Goal: Communication & Community: Answer question/provide support

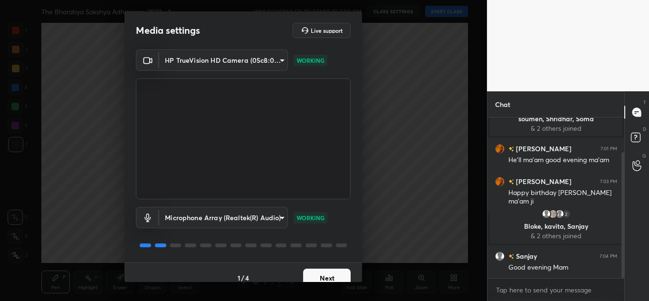
scroll to position [44, 0]
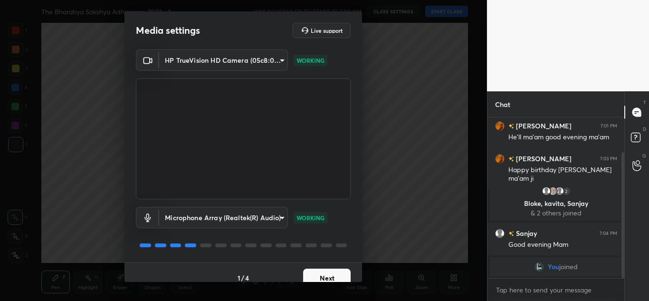
click at [313, 272] on button "Next" at bounding box center [327, 277] width 48 height 19
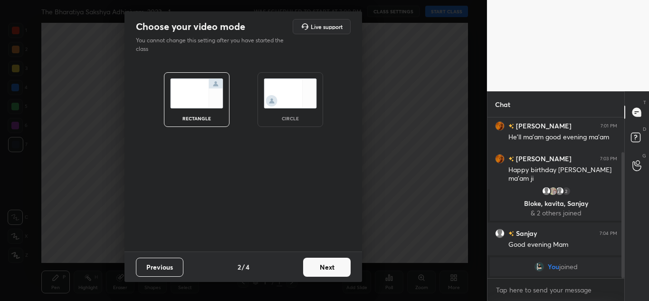
click at [271, 107] on img at bounding box center [290, 93] width 53 height 30
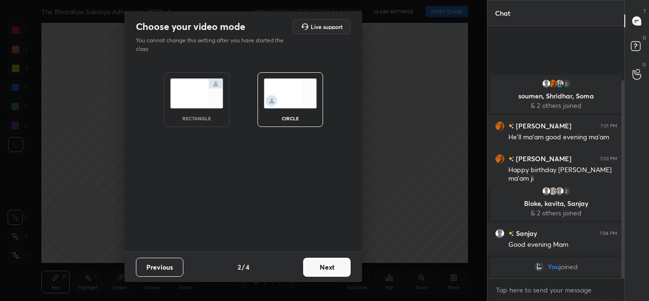
click at [315, 266] on button "Next" at bounding box center [327, 266] width 48 height 19
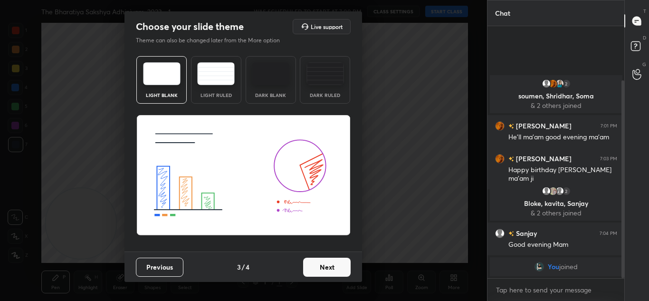
click at [315, 266] on button "Next" at bounding box center [327, 266] width 48 height 19
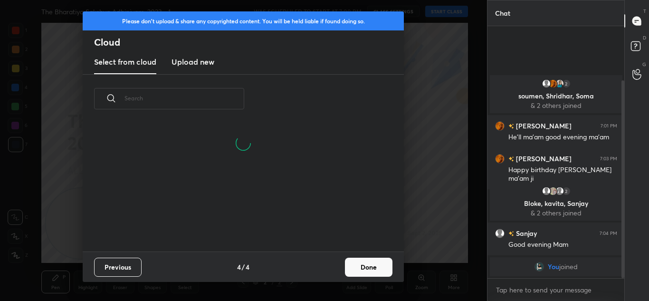
click at [361, 267] on button "Done" at bounding box center [369, 266] width 48 height 19
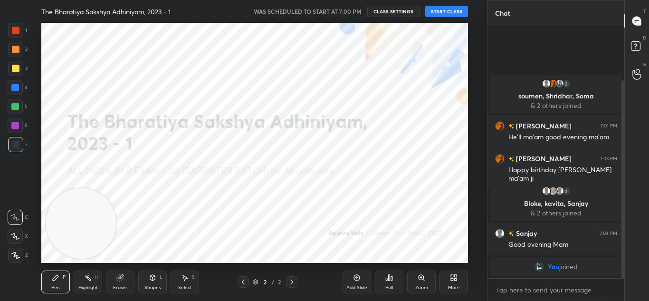
click at [448, 14] on button "START CLASS" at bounding box center [446, 11] width 43 height 11
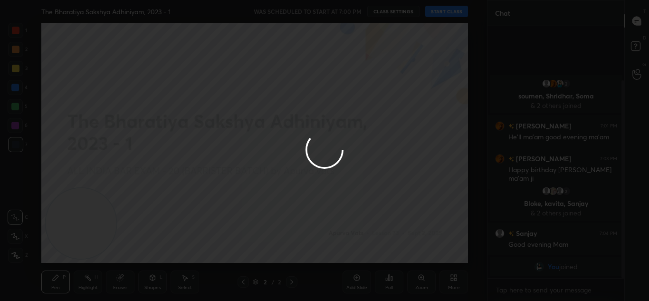
type textarea "x"
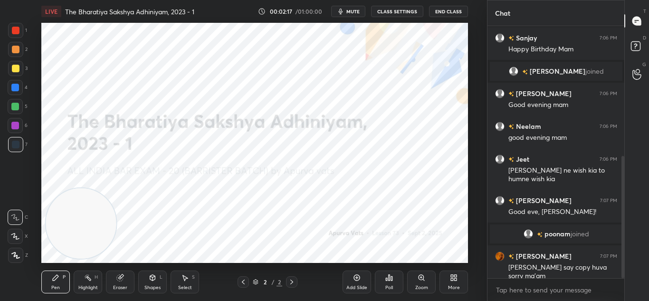
scroll to position [291, 0]
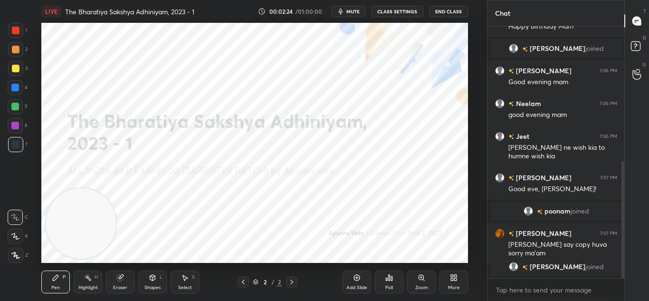
click at [17, 257] on icon at bounding box center [15, 255] width 9 height 7
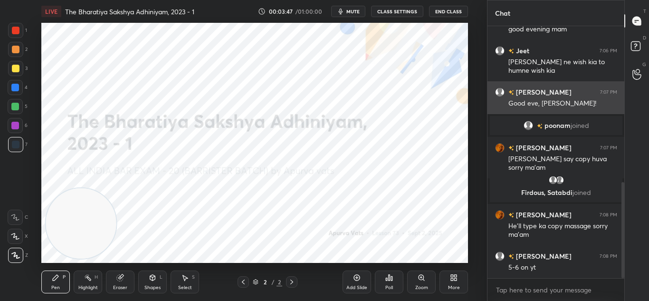
scroll to position [409, 0]
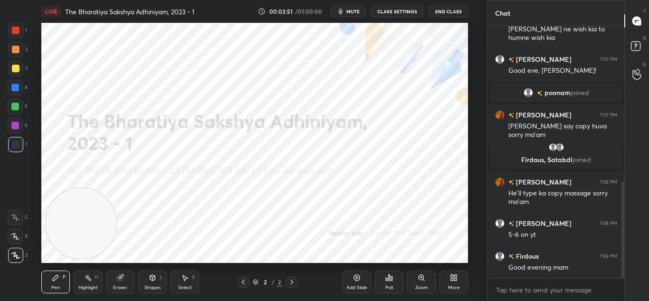
click at [113, 188] on video at bounding box center [81, 223] width 70 height 70
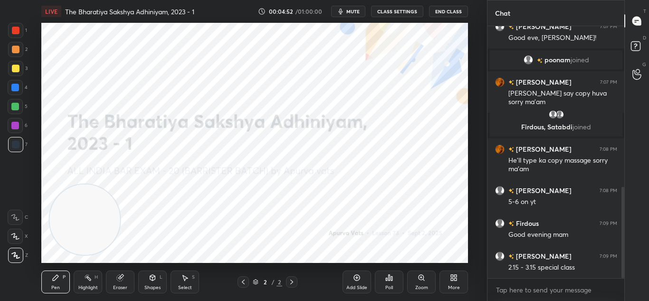
click at [349, 276] on div "Add Slide" at bounding box center [357, 281] width 29 height 23
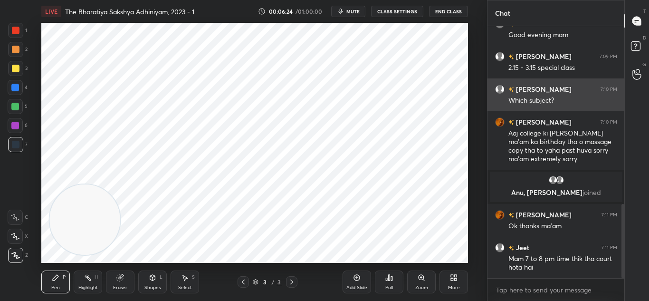
scroll to position [602, 0]
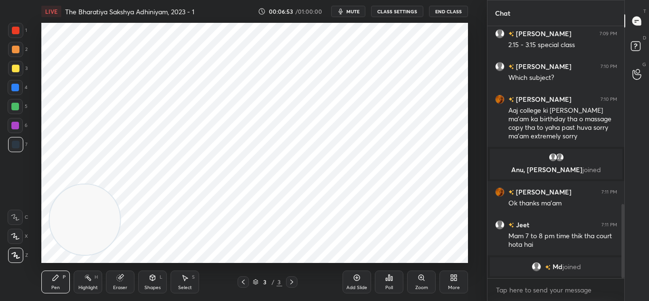
click at [352, 277] on div "Add Slide" at bounding box center [357, 281] width 29 height 23
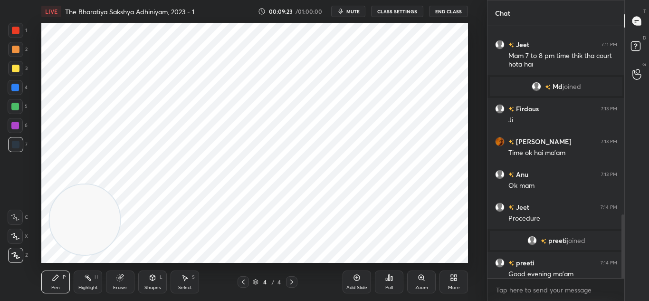
scroll to position [746, 0]
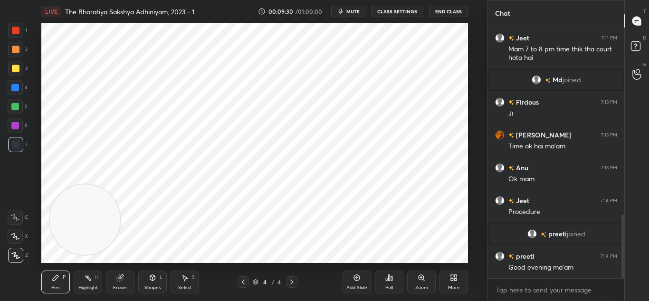
click at [353, 278] on icon at bounding box center [357, 278] width 8 height 8
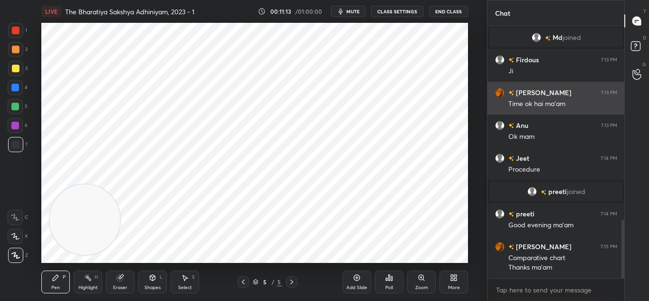
scroll to position [830, 0]
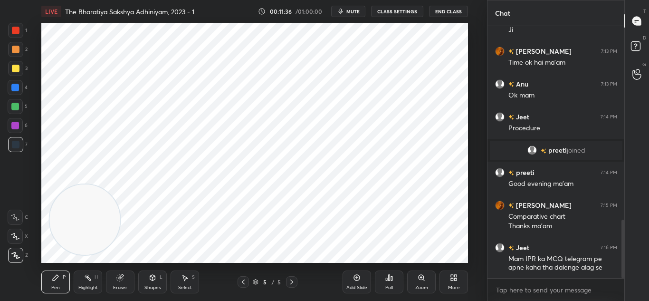
click at [121, 284] on div "Eraser" at bounding box center [120, 281] width 29 height 23
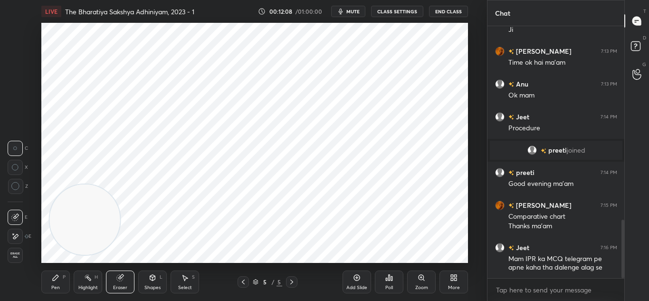
click at [454, 273] on div "More" at bounding box center [453, 281] width 29 height 23
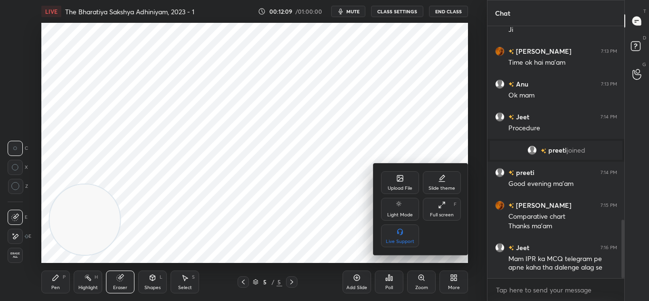
click at [396, 176] on div "Upload File" at bounding box center [400, 182] width 38 height 23
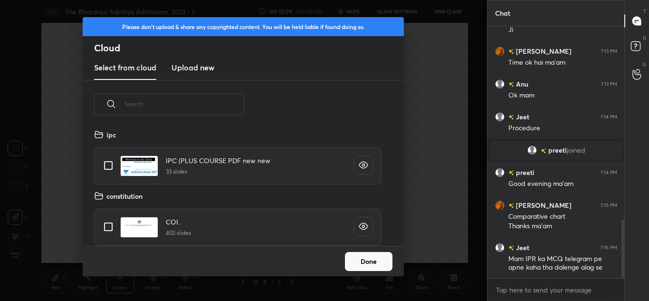
scroll to position [117, 305]
click at [199, 69] on h3 "Upload new" at bounding box center [193, 67] width 43 height 11
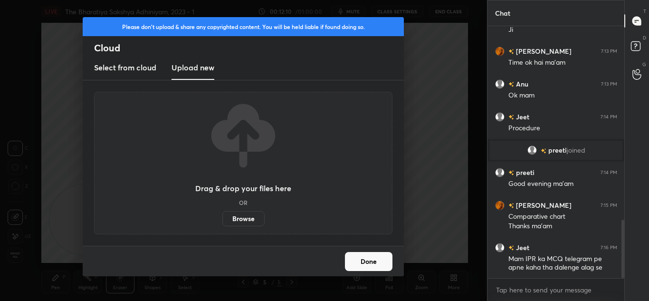
click at [239, 219] on label "Browse" at bounding box center [243, 218] width 42 height 15
click at [222, 219] on input "Browse" at bounding box center [222, 218] width 0 height 15
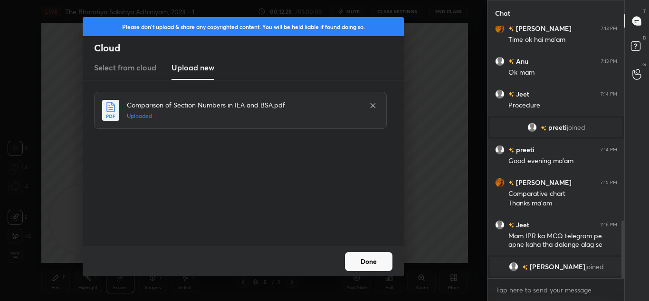
click at [357, 259] on button "Done" at bounding box center [369, 261] width 48 height 19
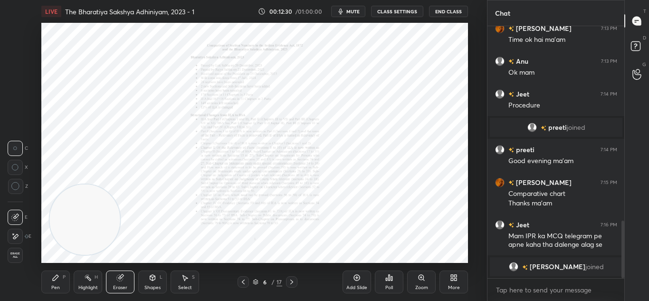
click at [416, 281] on div "Zoom" at bounding box center [421, 281] width 29 height 23
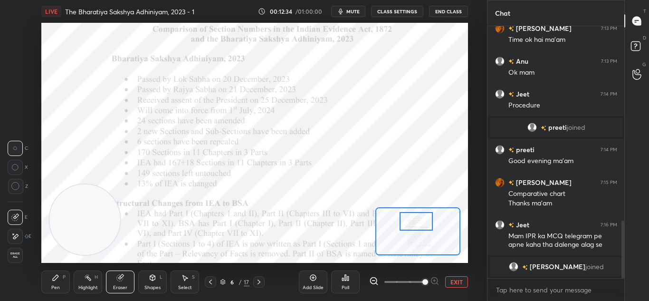
click at [52, 278] on icon at bounding box center [56, 278] width 8 height 8
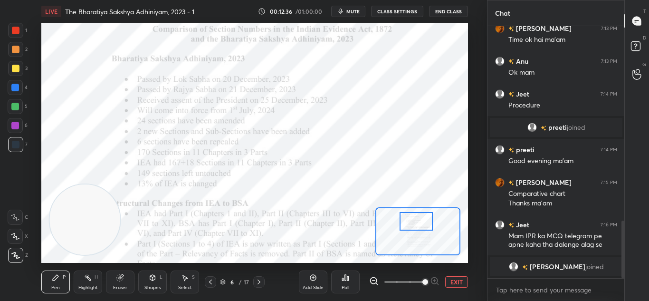
click at [18, 29] on div at bounding box center [16, 31] width 8 height 8
click at [93, 279] on div "Highlight H" at bounding box center [88, 281] width 29 height 23
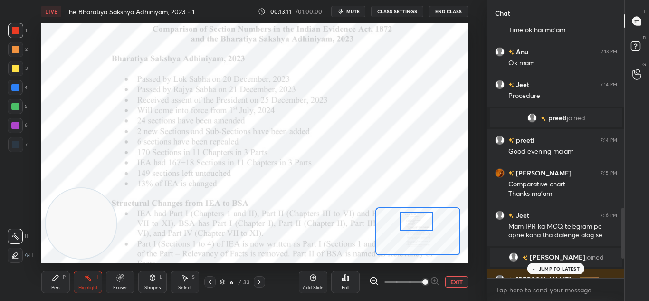
scroll to position [999, 0]
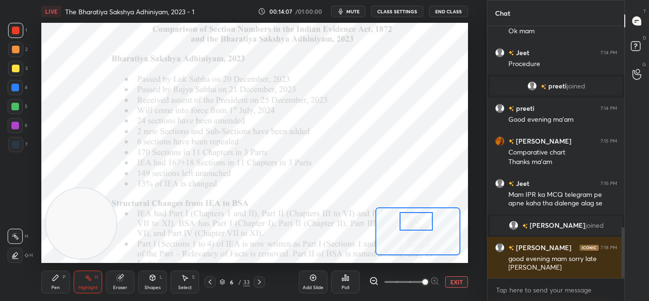
click at [347, 12] on button "mute" at bounding box center [348, 11] width 34 height 11
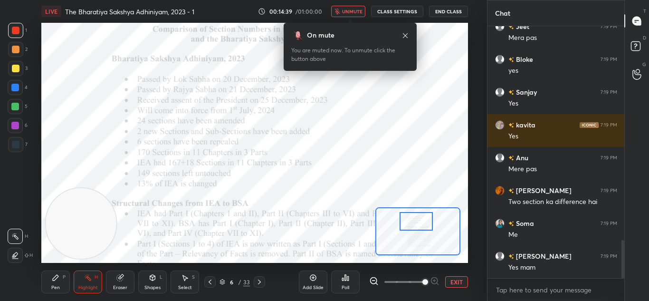
scroll to position [1458, 0]
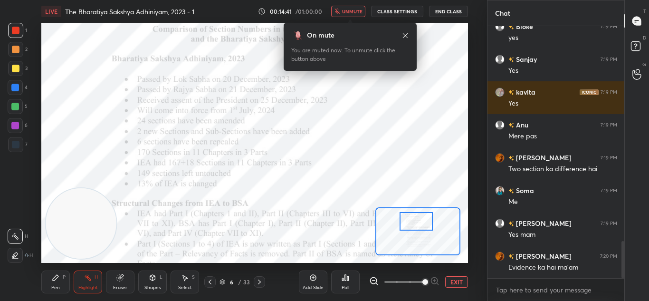
click at [363, 2] on div "LIVE The Bharatiya Sakshya Adhiniyam, 2023 - 1 00:14:41 / 01:00:00 unmute CLASS…" at bounding box center [254, 11] width 427 height 23
click at [360, 7] on button "unmute" at bounding box center [348, 11] width 34 height 11
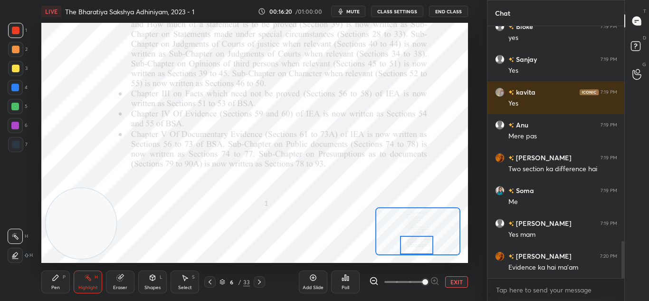
click at [420, 244] on div at bounding box center [416, 245] width 33 height 19
click at [258, 281] on icon at bounding box center [260, 282] width 8 height 8
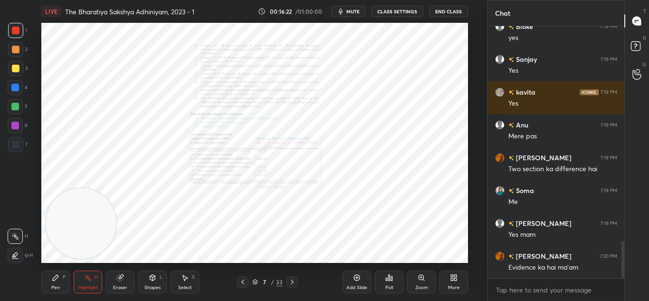
click at [420, 279] on icon at bounding box center [421, 277] width 5 height 5
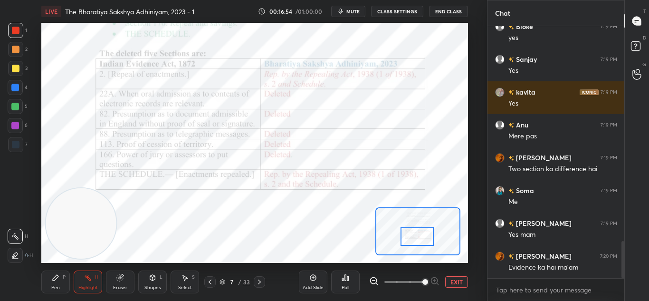
click at [208, 279] on icon at bounding box center [210, 282] width 8 height 8
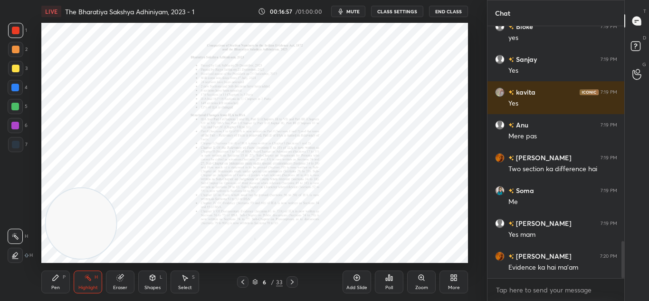
click at [411, 279] on div "Zoom" at bounding box center [421, 281] width 29 height 23
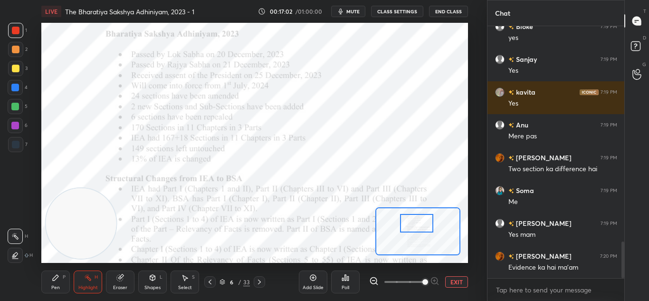
scroll to position [1490, 0]
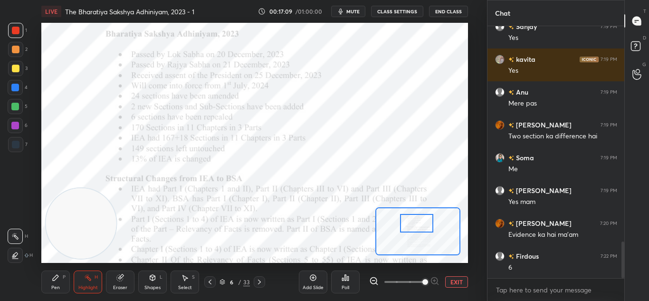
click at [265, 280] on div "6 / 33" at bounding box center [234, 281] width 129 height 11
click at [262, 280] on icon at bounding box center [260, 282] width 8 height 8
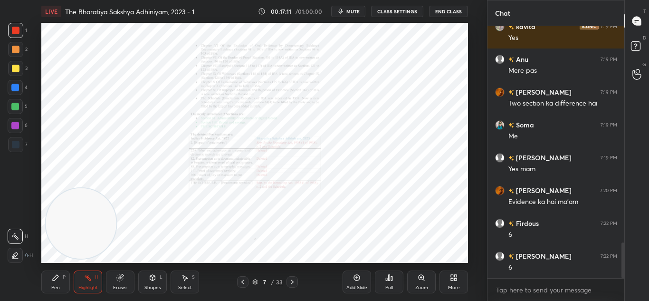
click at [421, 277] on icon at bounding box center [421, 277] width 0 height 2
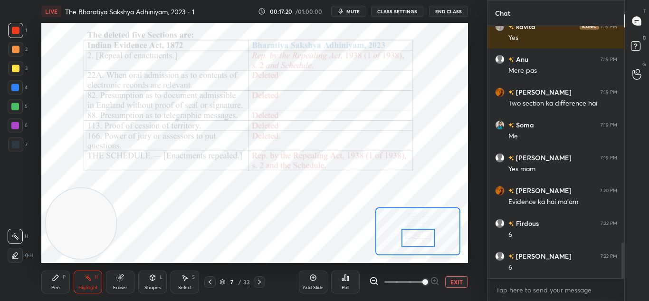
click at [260, 277] on div at bounding box center [259, 281] width 11 height 11
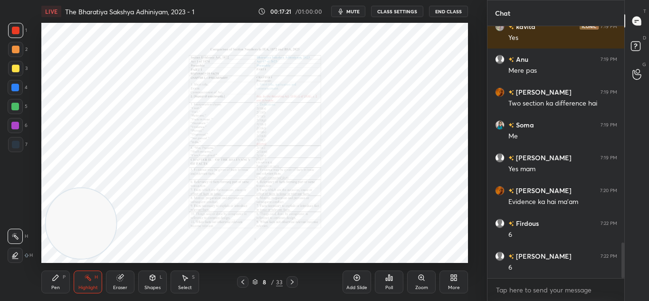
click at [241, 281] on icon at bounding box center [243, 282] width 8 height 8
click at [416, 277] on div "Zoom" at bounding box center [421, 281] width 29 height 23
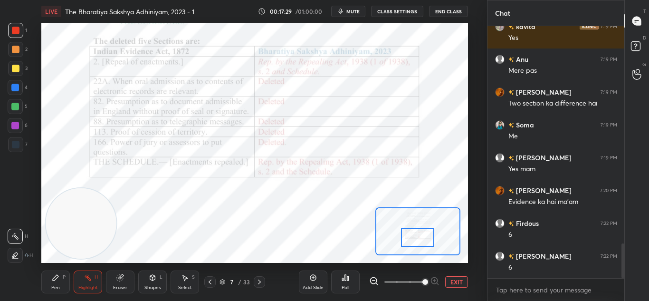
scroll to position [1564, 0]
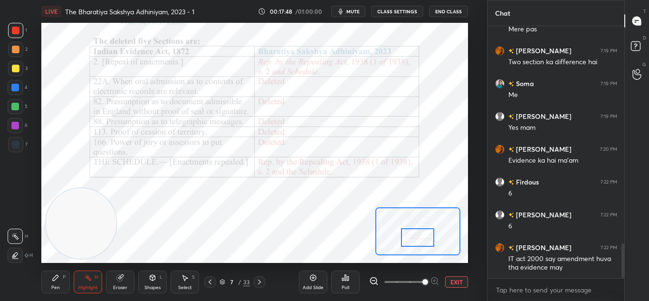
click at [261, 279] on icon at bounding box center [260, 282] width 8 height 8
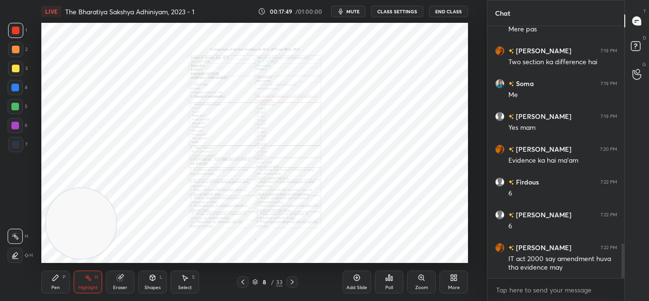
click at [416, 285] on div "Zoom" at bounding box center [421, 287] width 13 height 5
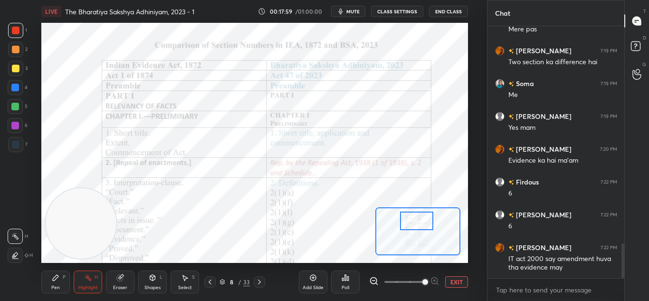
click at [62, 282] on div "Pen P" at bounding box center [55, 281] width 29 height 23
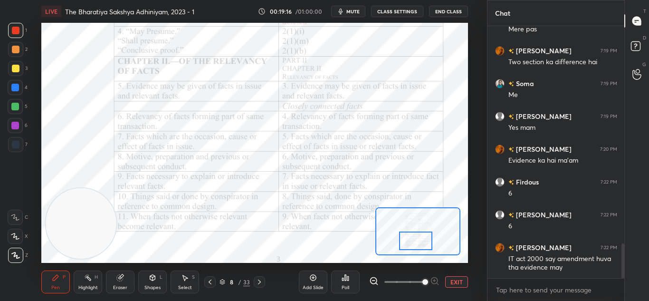
click at [259, 276] on div at bounding box center [259, 281] width 11 height 11
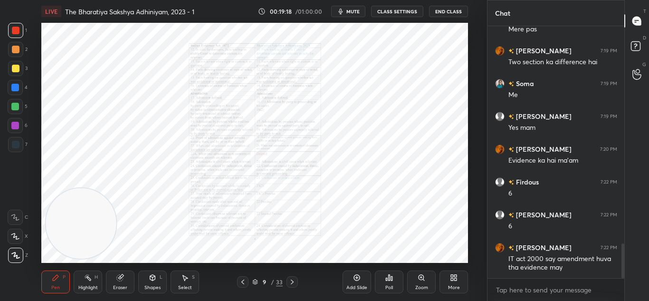
click at [419, 283] on div "Zoom" at bounding box center [421, 281] width 29 height 23
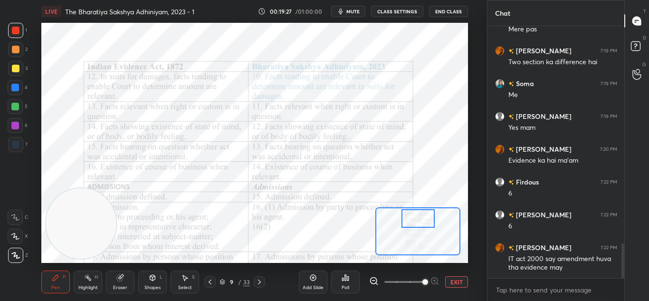
click at [304, 277] on div "Add Slide" at bounding box center [313, 281] width 29 height 23
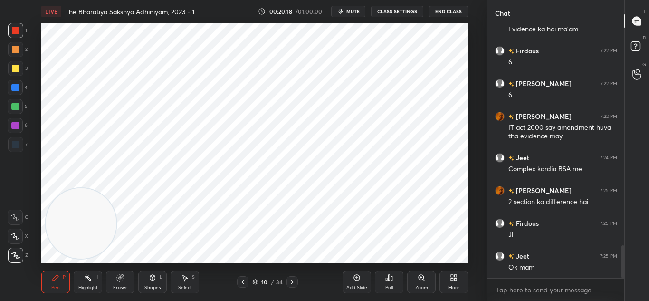
scroll to position [1728, 0]
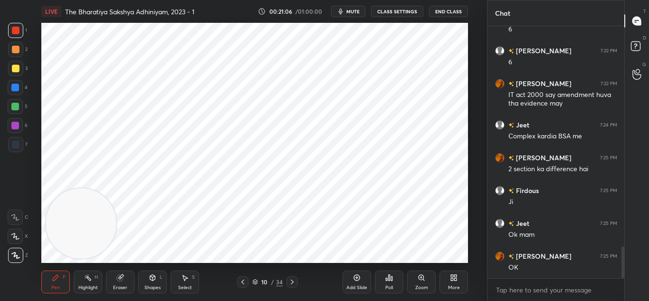
click at [355, 283] on div "Add Slide" at bounding box center [357, 281] width 29 height 23
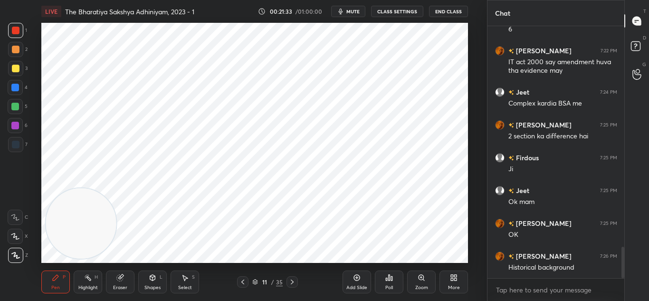
click at [242, 278] on icon at bounding box center [243, 282] width 8 height 8
click at [457, 285] on div "More" at bounding box center [454, 287] width 12 height 5
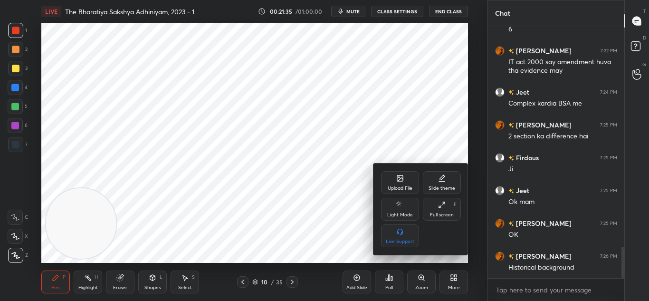
click at [395, 181] on div "Upload File" at bounding box center [400, 182] width 38 height 23
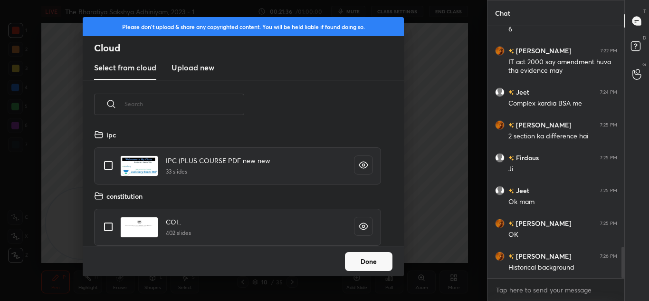
scroll to position [117, 305]
click at [196, 68] on h3 "Upload new" at bounding box center [193, 67] width 43 height 11
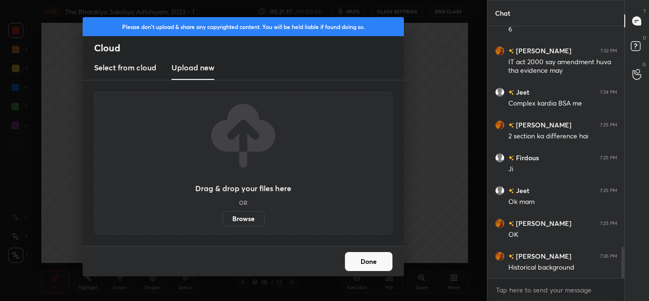
click at [234, 217] on label "Browse" at bounding box center [243, 218] width 42 height 15
click at [222, 217] on input "Browse" at bounding box center [222, 218] width 0 height 15
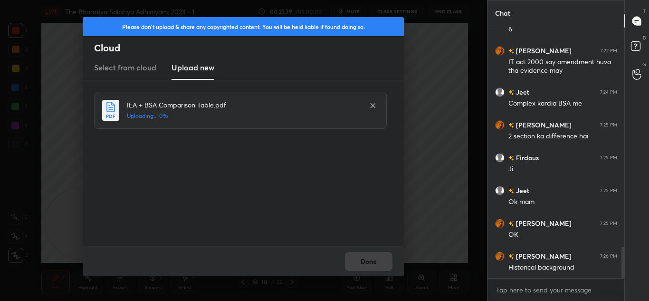
scroll to position [1794, 0]
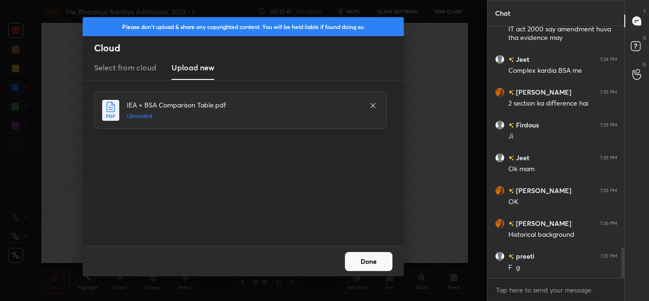
click at [371, 262] on button "Done" at bounding box center [369, 261] width 48 height 19
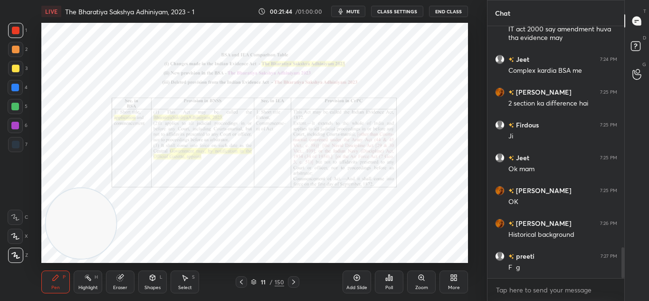
click at [424, 279] on icon at bounding box center [422, 278] width 8 height 8
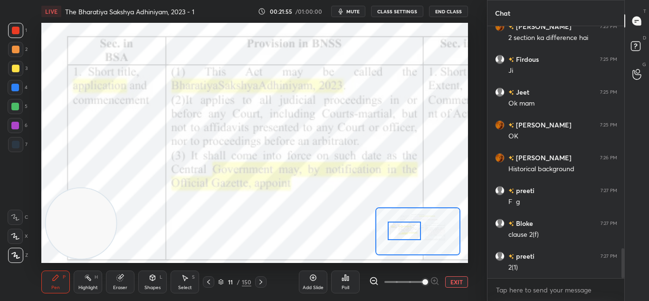
scroll to position [1892, 0]
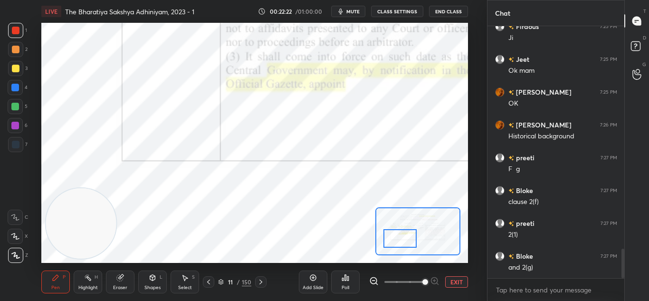
click at [261, 279] on icon at bounding box center [261, 282] width 8 height 8
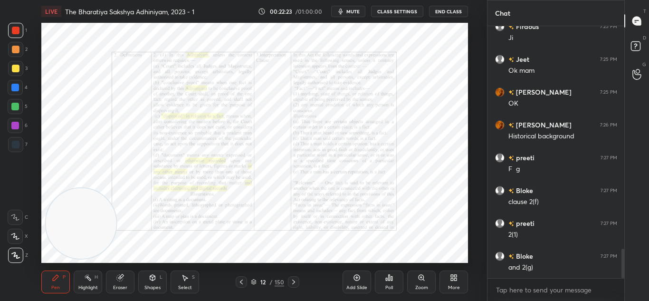
click at [420, 280] on icon at bounding box center [422, 278] width 8 height 8
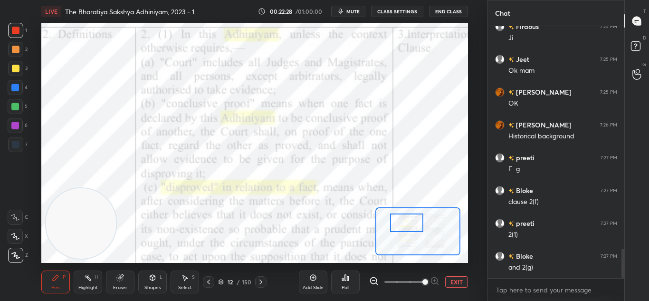
click at [10, 219] on div at bounding box center [15, 217] width 15 height 15
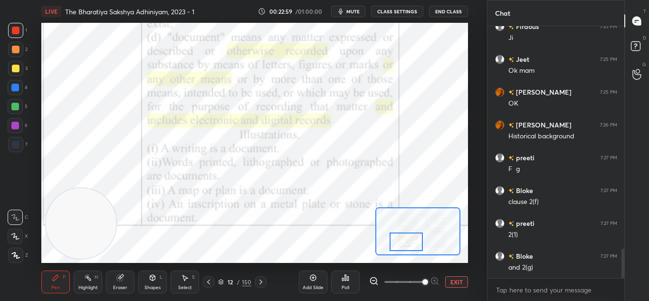
click at [262, 278] on icon at bounding box center [261, 282] width 8 height 8
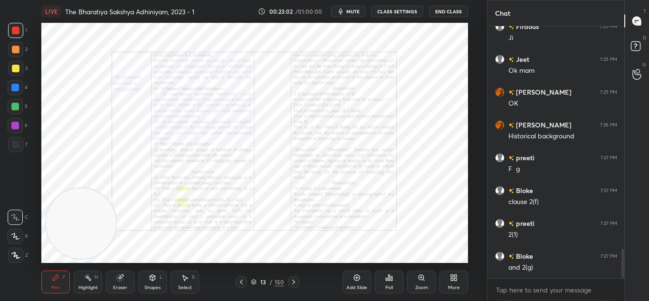
click at [422, 279] on icon at bounding box center [421, 277] width 5 height 5
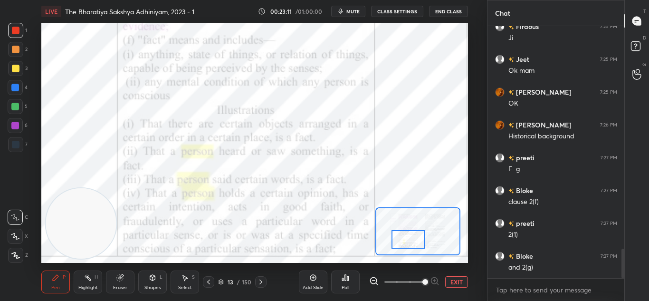
click at [309, 280] on icon at bounding box center [313, 278] width 8 height 8
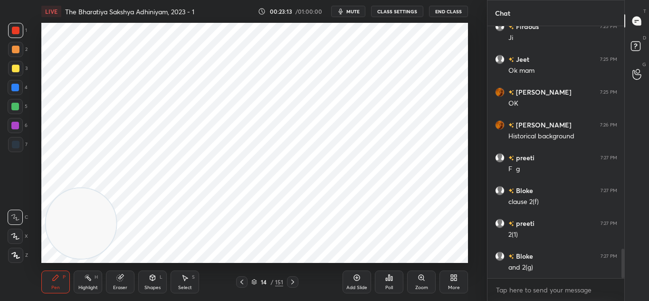
click at [16, 261] on div at bounding box center [15, 255] width 15 height 15
click at [294, 282] on icon at bounding box center [293, 282] width 8 height 8
click at [293, 282] on icon at bounding box center [293, 282] width 8 height 8
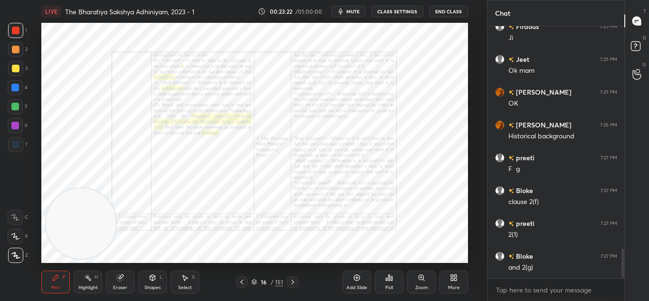
click at [293, 283] on icon at bounding box center [293, 282] width 8 height 8
click at [241, 280] on icon at bounding box center [242, 282] width 8 height 8
click at [241, 281] on icon at bounding box center [242, 282] width 8 height 8
click at [241, 280] on icon at bounding box center [242, 282] width 8 height 8
click at [241, 281] on icon at bounding box center [242, 282] width 8 height 8
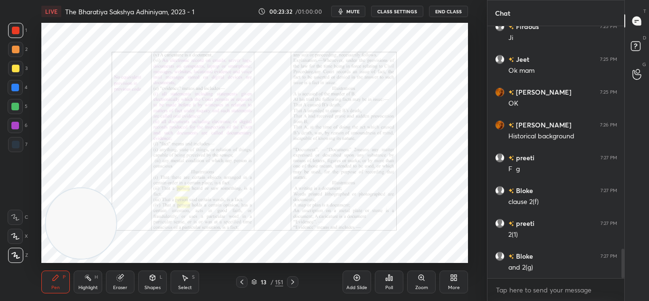
click at [419, 279] on icon at bounding box center [422, 278] width 8 height 8
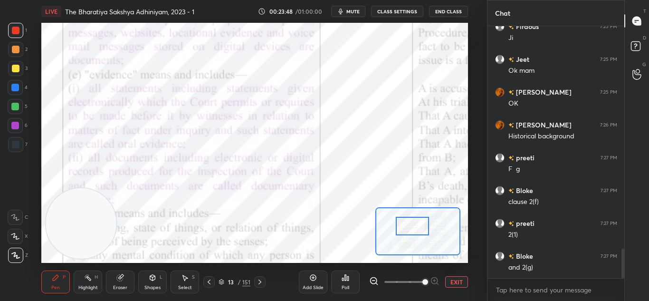
click at [266, 279] on div "13 / 151" at bounding box center [234, 281] width 129 height 11
click at [308, 280] on div "Add Slide" at bounding box center [313, 281] width 29 height 23
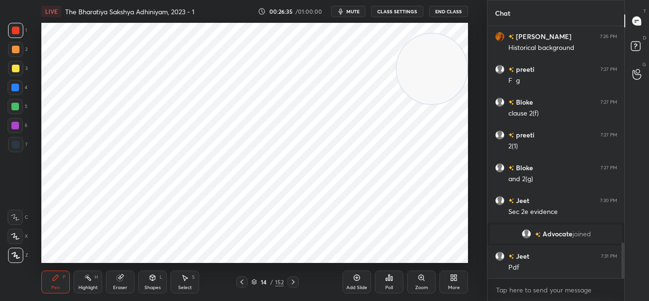
scroll to position [1561, 0]
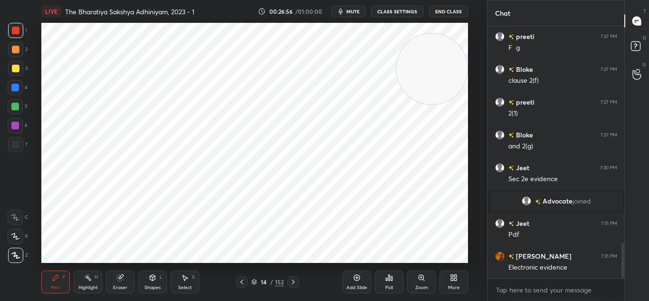
click at [242, 282] on icon at bounding box center [242, 282] width 8 height 8
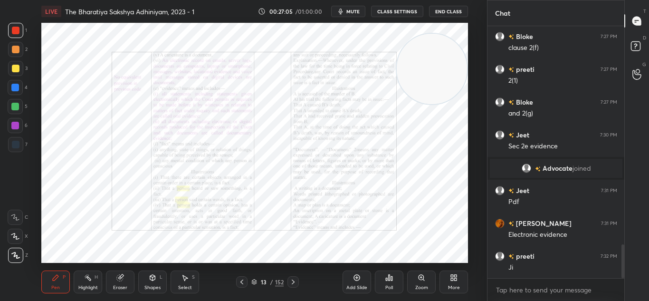
scroll to position [1626, 0]
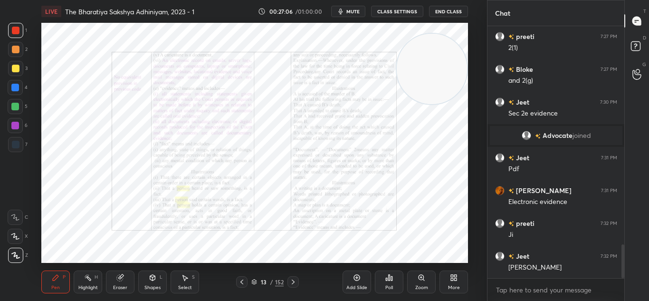
click at [296, 279] on icon at bounding box center [293, 282] width 8 height 8
click at [356, 276] on icon at bounding box center [357, 278] width 8 height 8
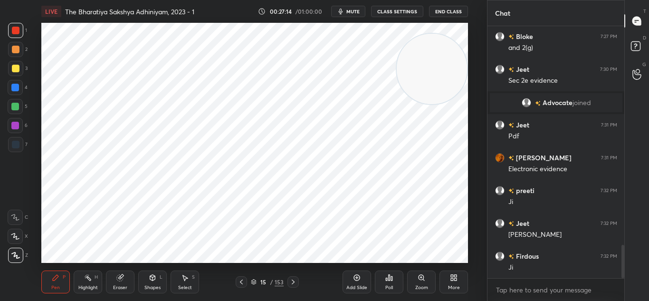
click at [244, 285] on icon at bounding box center [242, 282] width 8 height 8
click at [244, 284] on icon at bounding box center [242, 282] width 8 height 8
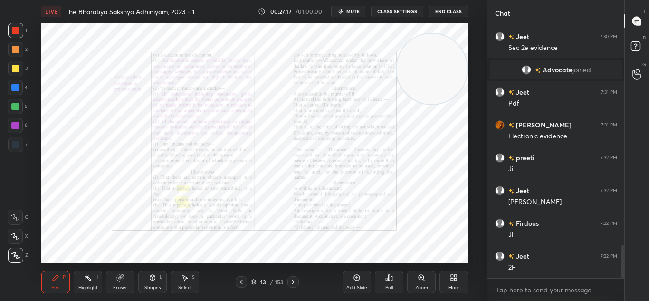
click at [294, 281] on icon at bounding box center [293, 282] width 8 height 8
click at [294, 279] on icon at bounding box center [293, 282] width 8 height 8
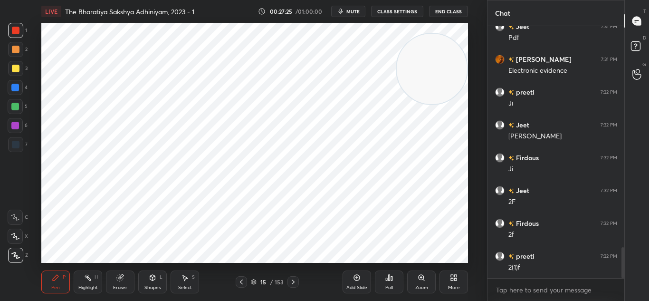
scroll to position [1790, 0]
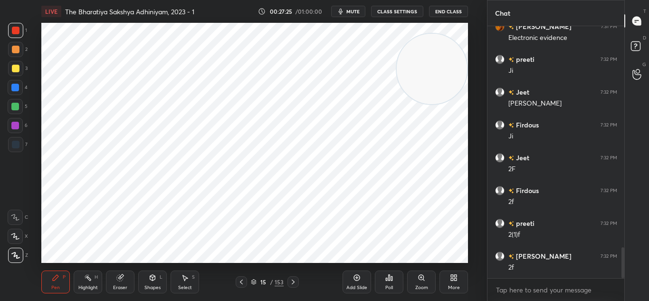
click at [242, 281] on icon at bounding box center [242, 282] width 8 height 8
click at [244, 280] on icon at bounding box center [242, 282] width 8 height 8
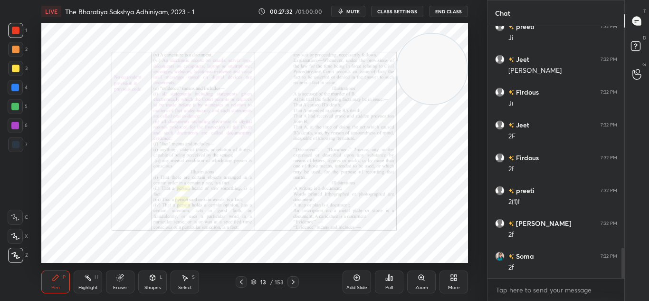
click at [294, 279] on icon at bounding box center [293, 282] width 8 height 8
click at [296, 277] on div at bounding box center [292, 281] width 11 height 11
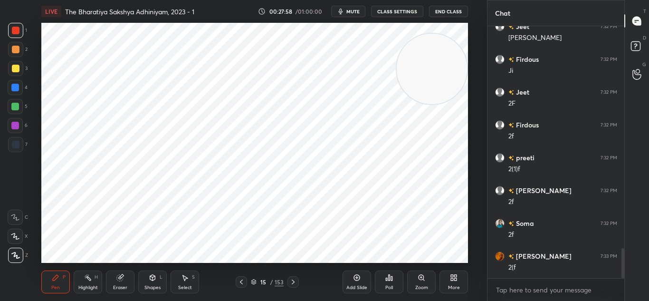
click at [119, 279] on icon at bounding box center [120, 278] width 6 height 6
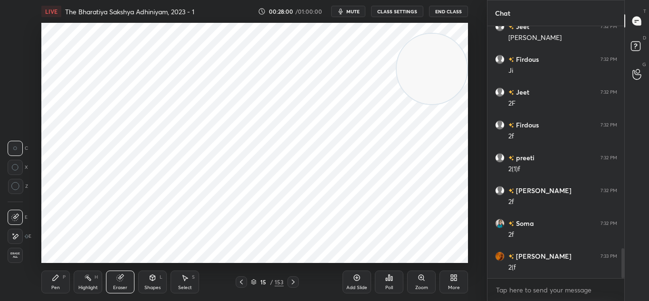
click at [14, 252] on span "Erase all" at bounding box center [15, 255] width 14 height 7
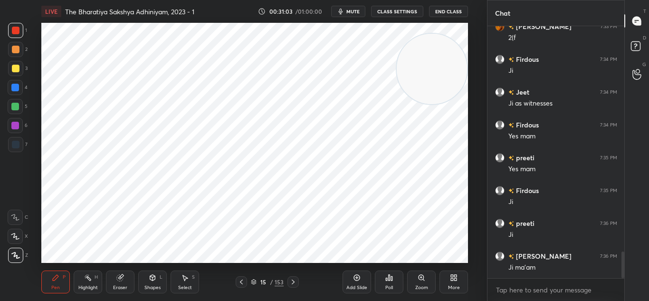
scroll to position [2118, 0]
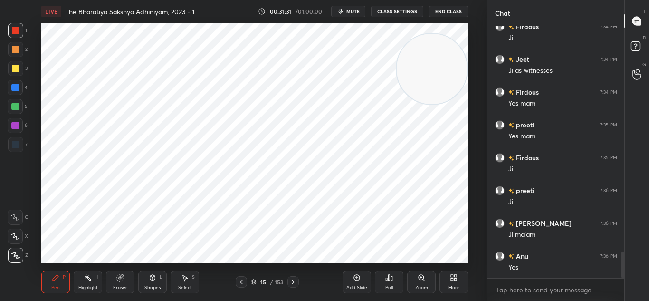
click at [349, 286] on div "Add Slide" at bounding box center [356, 287] width 21 height 5
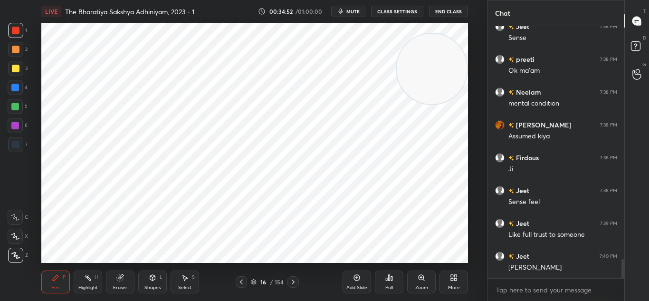
scroll to position [3077, 0]
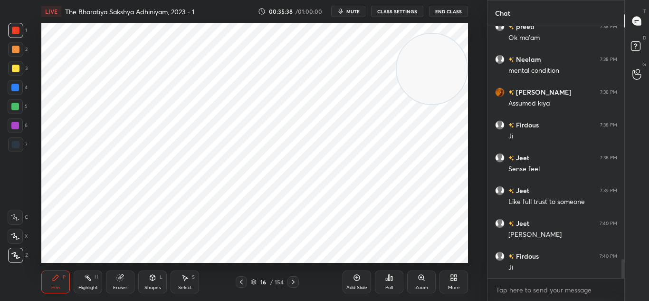
click at [352, 274] on div "Add Slide" at bounding box center [357, 281] width 29 height 23
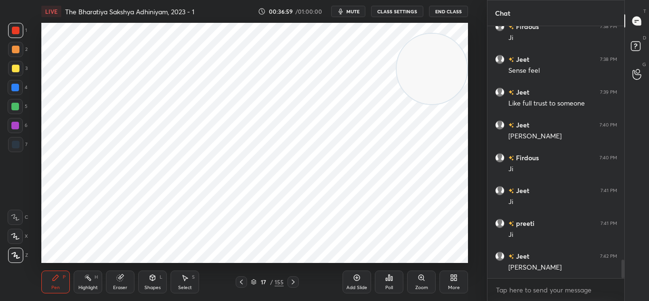
scroll to position [3208, 0]
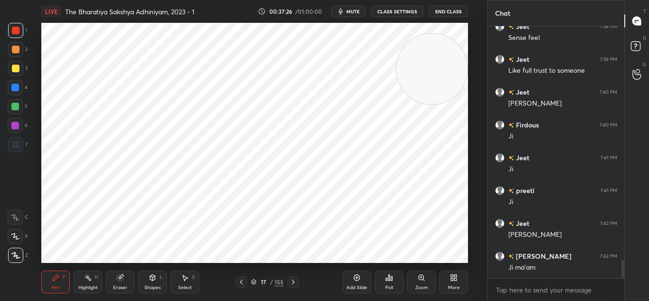
click at [237, 280] on div at bounding box center [241, 281] width 11 height 11
click at [245, 283] on icon at bounding box center [242, 282] width 8 height 8
click at [296, 279] on icon at bounding box center [293, 282] width 8 height 8
click at [239, 279] on icon at bounding box center [242, 282] width 8 height 8
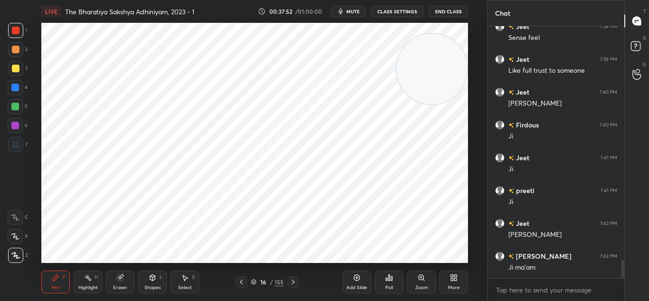
click at [241, 279] on icon at bounding box center [242, 282] width 8 height 8
click at [244, 279] on icon at bounding box center [242, 282] width 8 height 8
click at [243, 279] on icon at bounding box center [242, 282] width 8 height 8
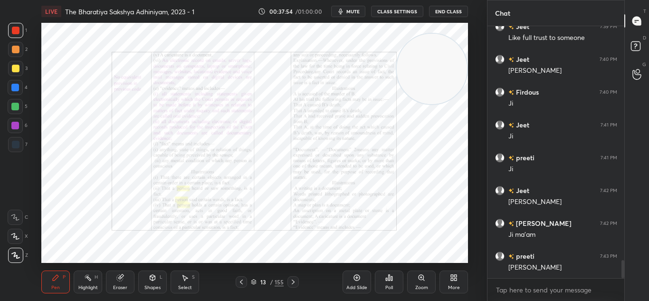
click at [416, 279] on div "Zoom" at bounding box center [421, 281] width 29 height 23
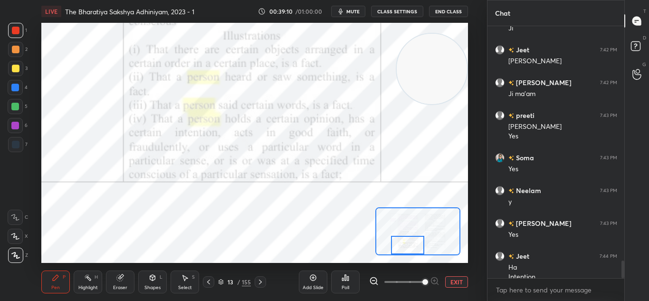
scroll to position [3391, 0]
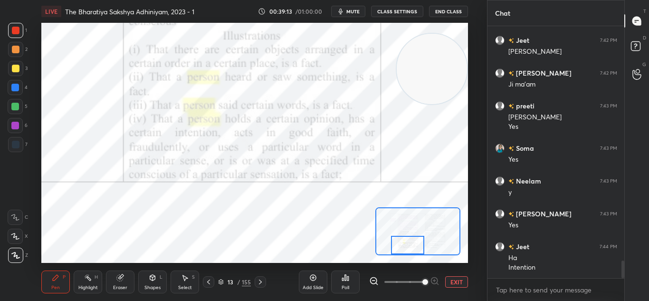
click at [260, 280] on icon at bounding box center [260, 281] width 3 height 5
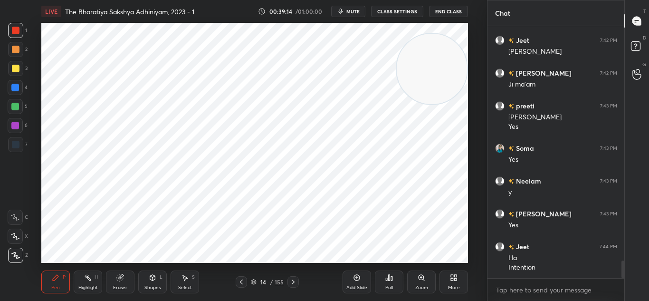
click at [262, 282] on div "14" at bounding box center [263, 282] width 10 height 6
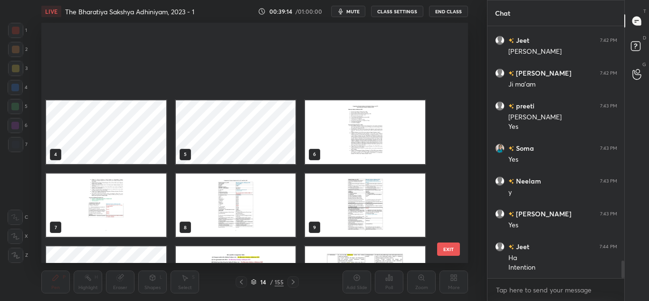
scroll to position [237, 422]
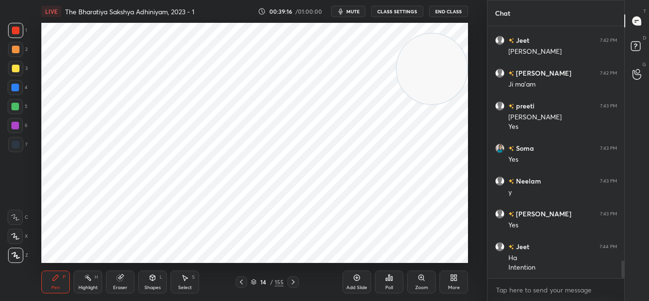
click at [295, 280] on icon at bounding box center [293, 282] width 8 height 8
click at [294, 279] on icon at bounding box center [293, 282] width 8 height 8
click at [295, 279] on icon at bounding box center [293, 282] width 8 height 8
click at [296, 280] on icon at bounding box center [293, 282] width 8 height 8
click at [295, 278] on icon at bounding box center [293, 282] width 8 height 8
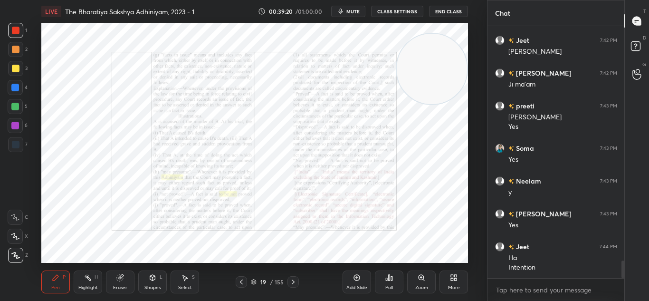
click at [239, 278] on icon at bounding box center [242, 282] width 8 height 8
click at [294, 282] on icon at bounding box center [293, 282] width 8 height 8
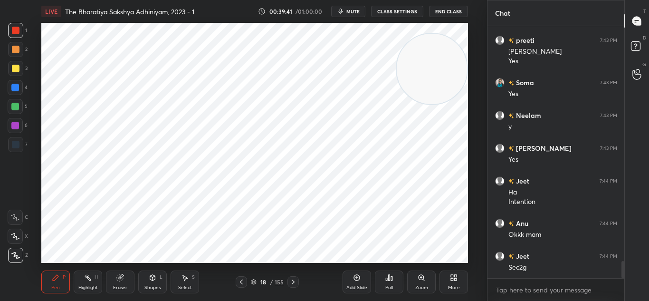
scroll to position [3490, 0]
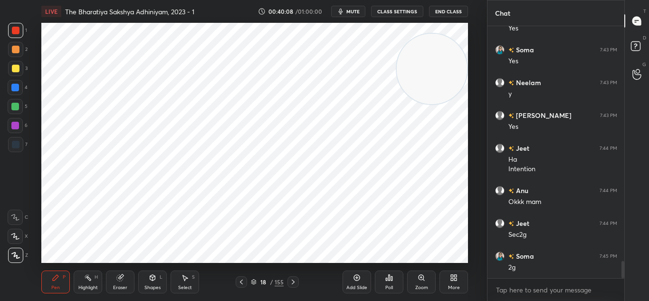
click at [118, 282] on div "Eraser" at bounding box center [120, 281] width 29 height 23
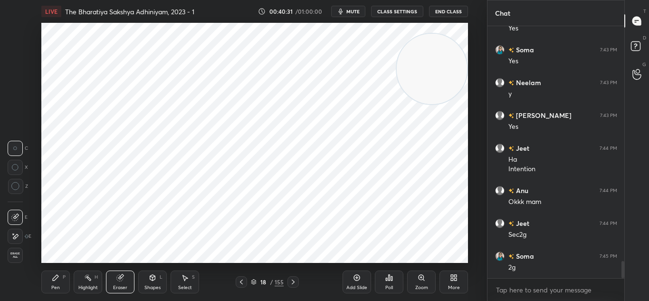
click at [55, 281] on icon at bounding box center [56, 278] width 8 height 8
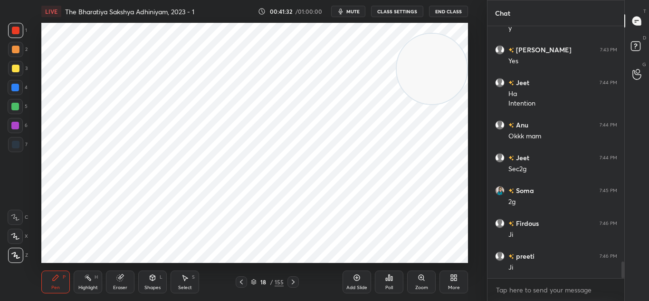
scroll to position [3588, 0]
click at [19, 92] on div at bounding box center [15, 87] width 15 height 15
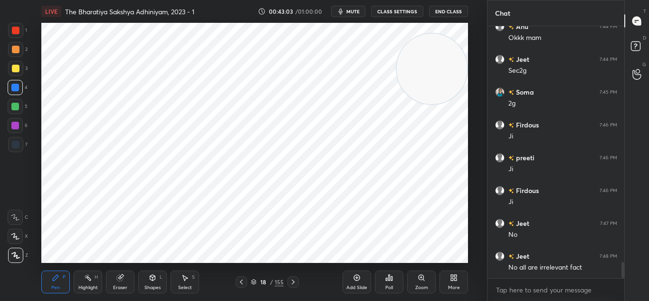
scroll to position [3686, 0]
click at [353, 285] on div "Add Slide" at bounding box center [356, 287] width 21 height 5
click at [19, 29] on div at bounding box center [16, 31] width 8 height 8
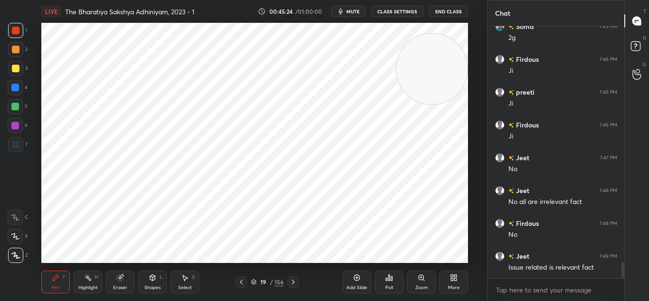
click at [353, 281] on div "Add Slide" at bounding box center [357, 281] width 29 height 23
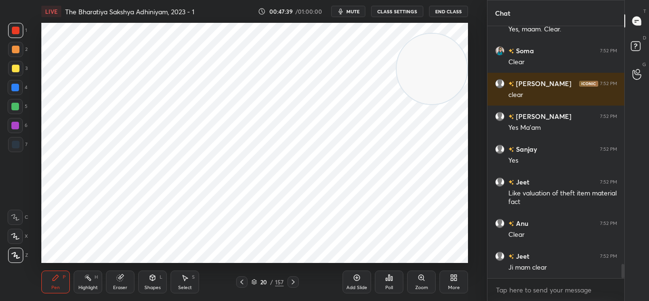
scroll to position [4252, 0]
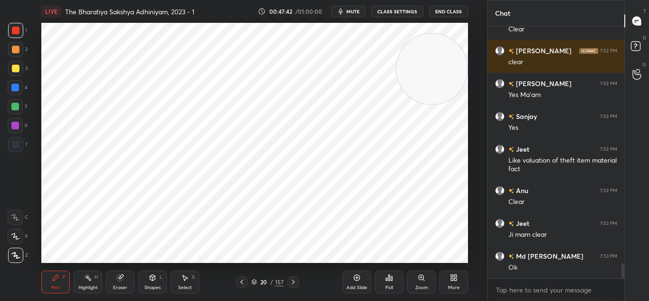
click at [353, 273] on div "Add Slide" at bounding box center [357, 281] width 29 height 23
click at [113, 287] on div "Eraser" at bounding box center [120, 287] width 14 height 5
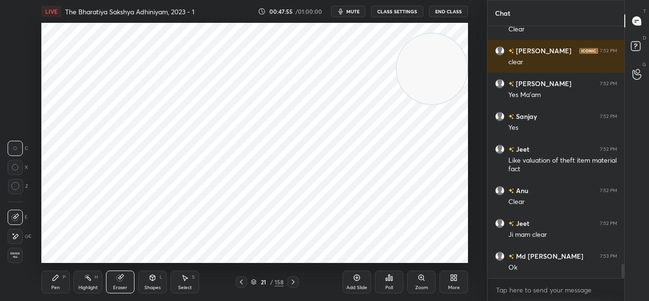
click at [53, 271] on div "Pen P" at bounding box center [55, 281] width 29 height 23
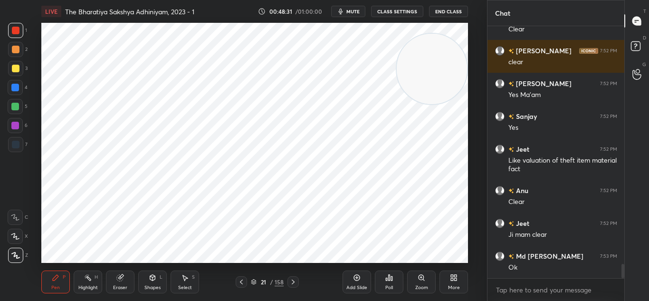
click at [350, 278] on div "Add Slide" at bounding box center [357, 281] width 29 height 23
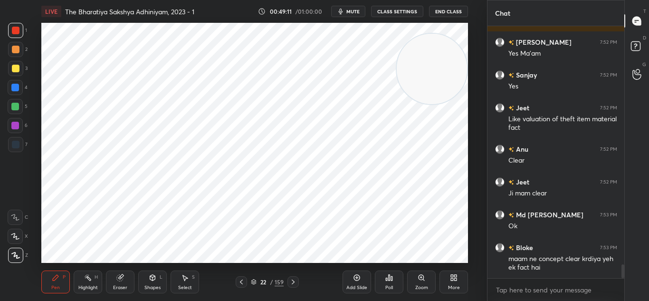
click at [239, 281] on icon at bounding box center [242, 282] width 8 height 8
click at [241, 281] on icon at bounding box center [242, 282] width 8 height 8
click at [242, 281] on icon at bounding box center [242, 282] width 8 height 8
click at [243, 283] on icon at bounding box center [242, 282] width 8 height 8
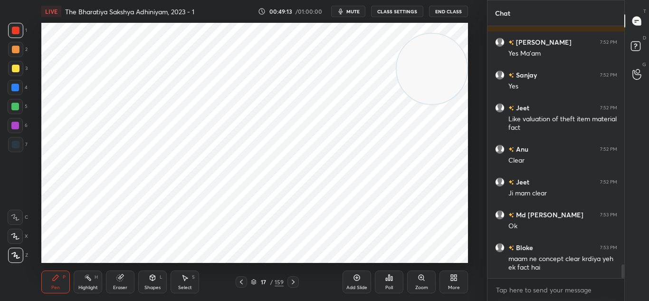
click at [244, 282] on icon at bounding box center [242, 282] width 8 height 8
click at [245, 283] on div at bounding box center [241, 281] width 11 height 11
click at [246, 284] on div at bounding box center [241, 281] width 11 height 11
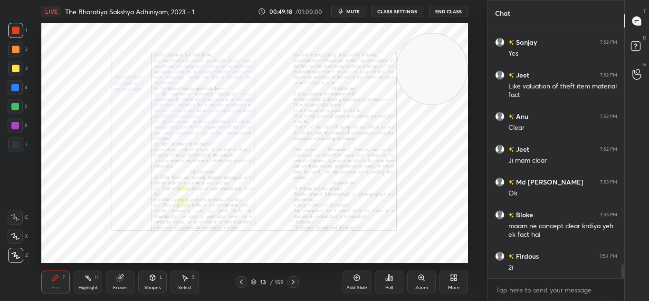
click at [296, 280] on icon at bounding box center [293, 282] width 8 height 8
click at [237, 278] on div at bounding box center [241, 281] width 11 height 11
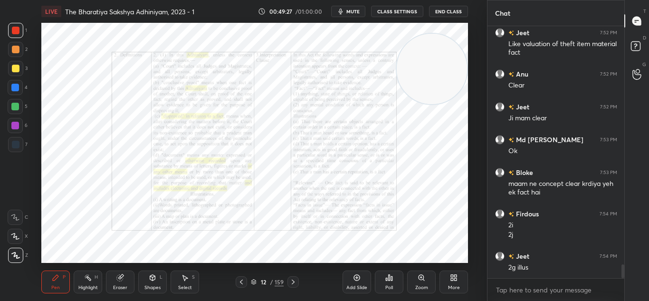
scroll to position [4401, 0]
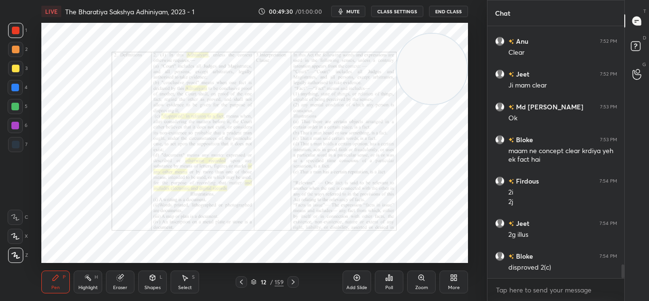
click at [293, 279] on icon at bounding box center [293, 282] width 8 height 8
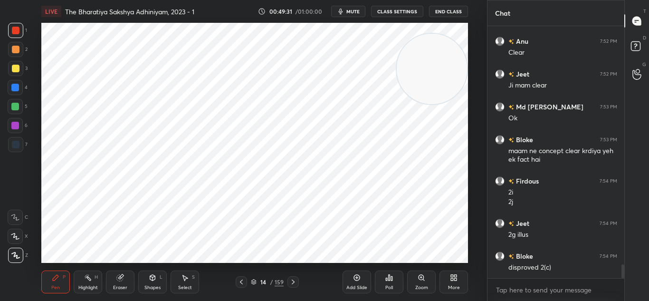
click at [294, 279] on icon at bounding box center [293, 282] width 8 height 8
click at [294, 280] on icon at bounding box center [293, 282] width 8 height 8
click at [296, 280] on icon at bounding box center [293, 282] width 8 height 8
click at [295, 280] on icon at bounding box center [293, 282] width 8 height 8
click at [296, 280] on icon at bounding box center [293, 282] width 8 height 8
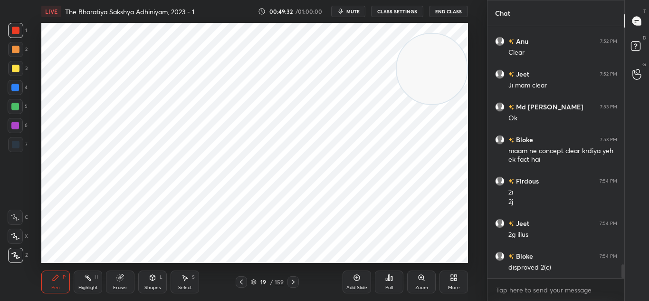
click at [296, 281] on icon at bounding box center [293, 282] width 8 height 8
click at [297, 282] on div at bounding box center [292, 281] width 11 height 11
click at [299, 283] on div "21 / 159" at bounding box center [267, 281] width 151 height 11
click at [296, 282] on icon at bounding box center [293, 282] width 8 height 8
click at [294, 282] on icon at bounding box center [293, 281] width 3 height 5
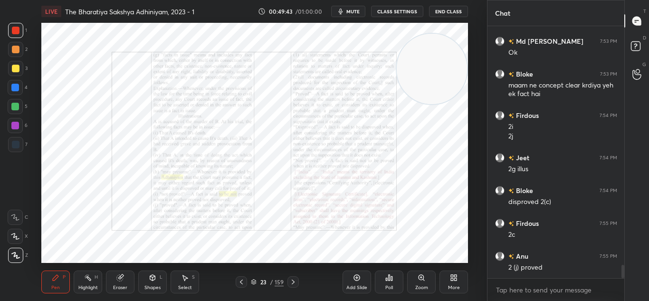
scroll to position [4500, 0]
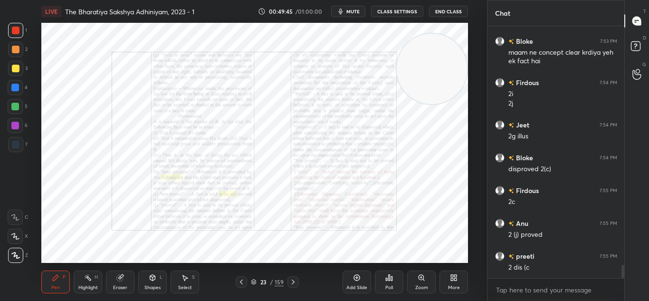
click at [235, 278] on div "23 / 159" at bounding box center [267, 281] width 151 height 11
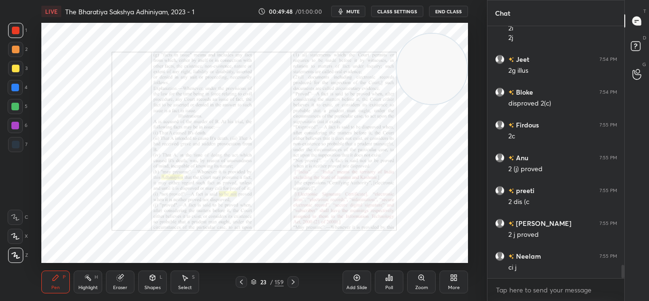
scroll to position [4598, 0]
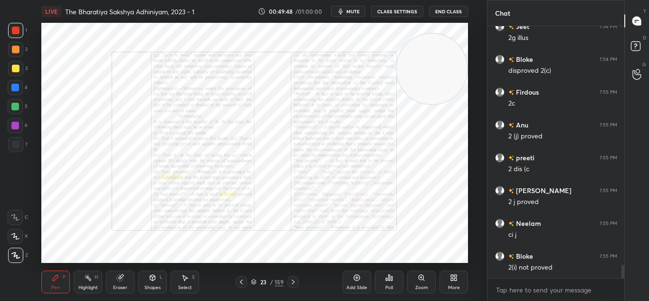
click at [239, 279] on icon at bounding box center [242, 282] width 8 height 8
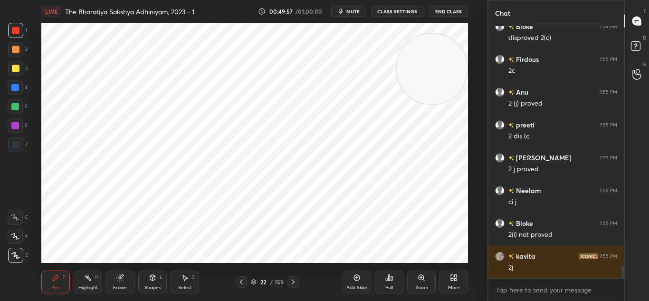
scroll to position [4663, 0]
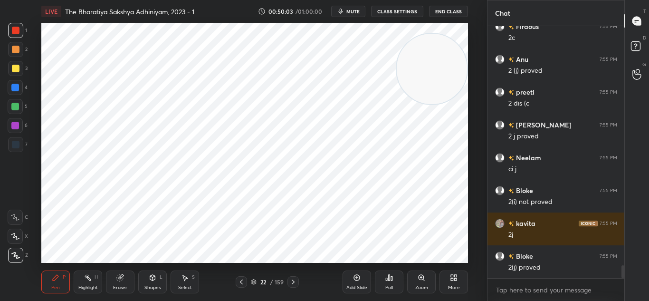
click at [181, 277] on div "Select S" at bounding box center [185, 281] width 29 height 23
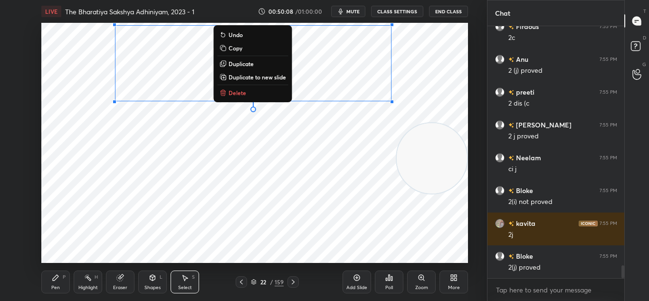
scroll to position [4696, 0]
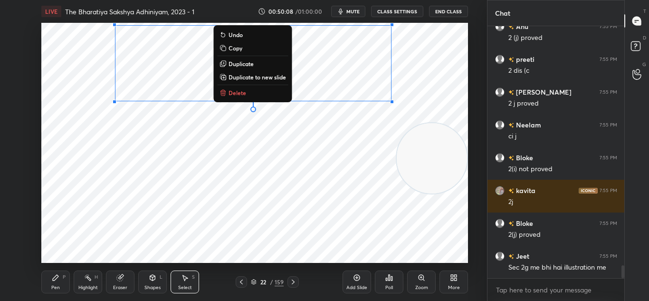
click at [104, 117] on div "0 ° Undo Copy Duplicate Duplicate to new slide Delete" at bounding box center [254, 143] width 427 height 240
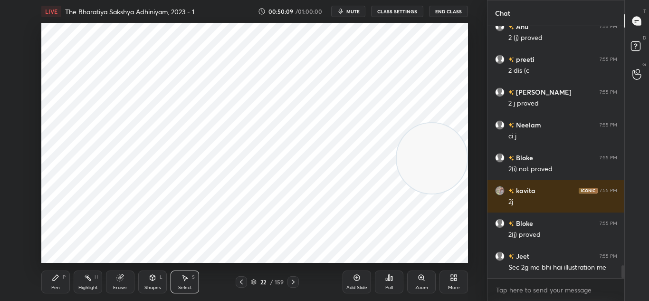
click at [44, 277] on div "Pen P" at bounding box center [55, 281] width 29 height 23
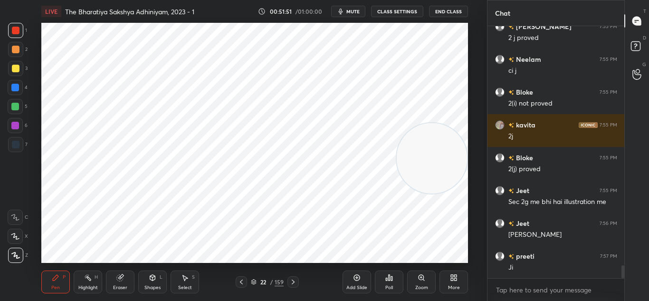
scroll to position [4785, 0]
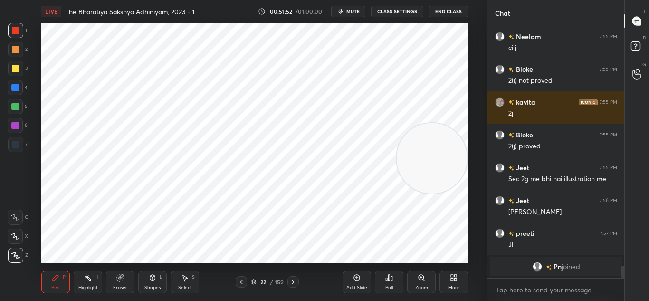
click at [291, 279] on icon at bounding box center [293, 282] width 8 height 8
click at [419, 279] on icon at bounding box center [422, 278] width 8 height 8
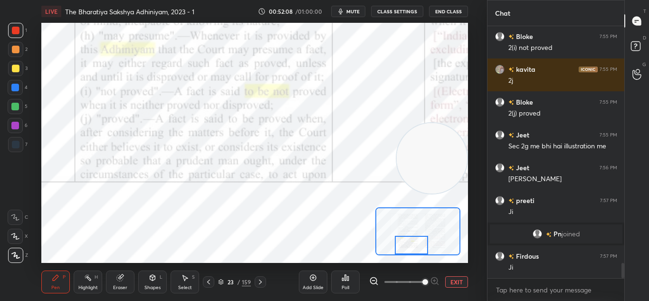
scroll to position [3907, 0]
click at [263, 280] on icon at bounding box center [261, 282] width 8 height 8
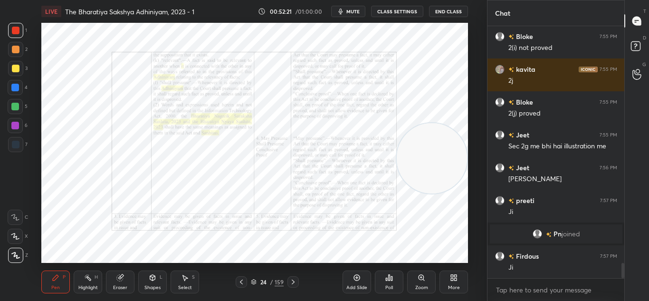
click at [244, 280] on icon at bounding box center [242, 282] width 8 height 8
click at [355, 279] on icon at bounding box center [357, 278] width 8 height 8
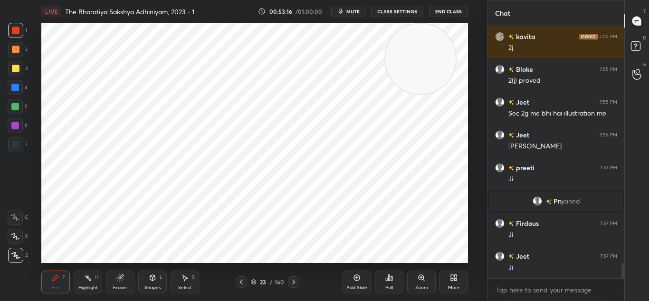
scroll to position [3972, 0]
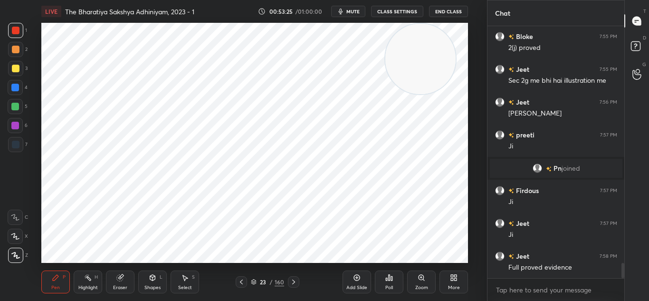
click at [244, 278] on icon at bounding box center [242, 282] width 8 height 8
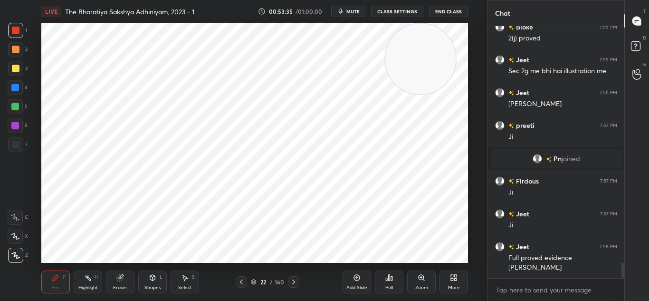
scroll to position [4015, 0]
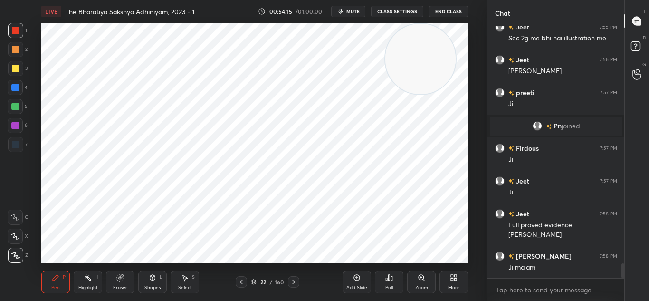
click at [290, 279] on icon at bounding box center [294, 282] width 8 height 8
click at [292, 277] on div at bounding box center [293, 281] width 11 height 11
click at [237, 279] on div at bounding box center [241, 281] width 11 height 11
click at [351, 283] on div "Add Slide" at bounding box center [357, 281] width 29 height 23
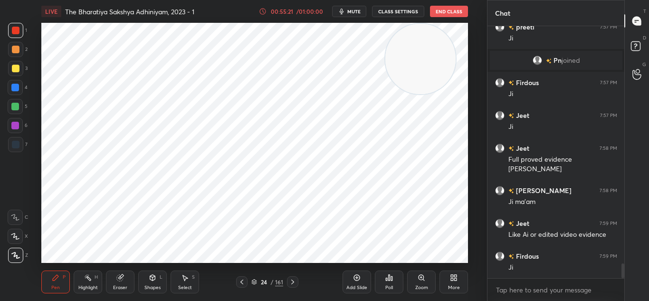
scroll to position [4113, 0]
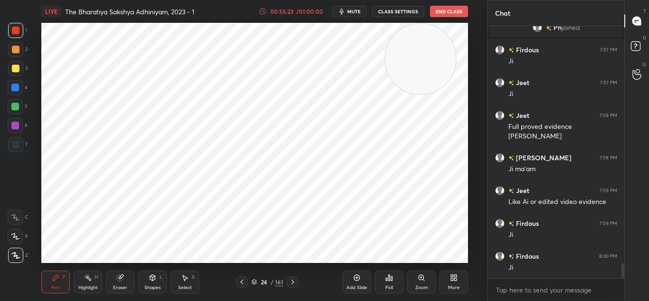
click at [363, 275] on div "Add Slide" at bounding box center [357, 281] width 29 height 23
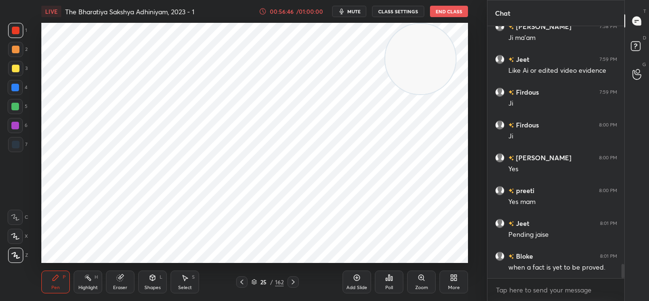
scroll to position [4277, 0]
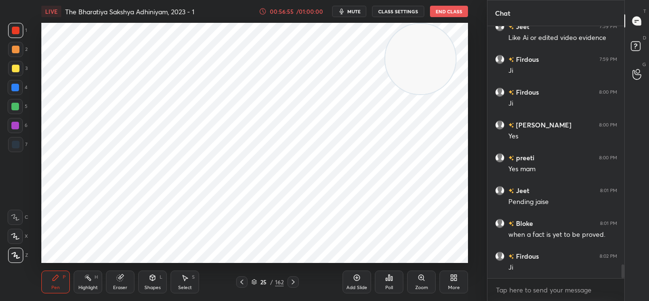
click at [241, 279] on icon at bounding box center [242, 282] width 8 height 8
click at [246, 279] on div at bounding box center [241, 281] width 11 height 11
click at [247, 278] on div at bounding box center [241, 281] width 11 height 11
click at [296, 280] on icon at bounding box center [293, 282] width 8 height 8
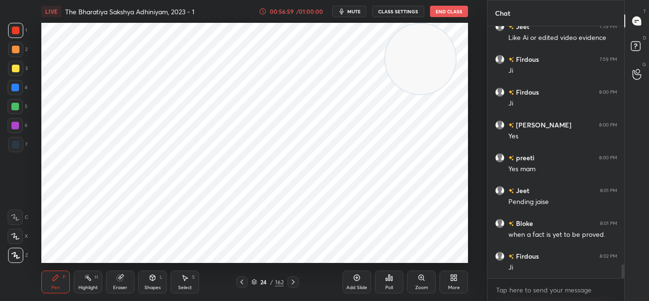
click at [296, 280] on icon at bounding box center [293, 282] width 8 height 8
click at [299, 279] on div "25 / 162" at bounding box center [267, 281] width 151 height 11
click at [295, 279] on icon at bounding box center [293, 282] width 8 height 8
click at [413, 278] on div "Zoom" at bounding box center [421, 281] width 29 height 23
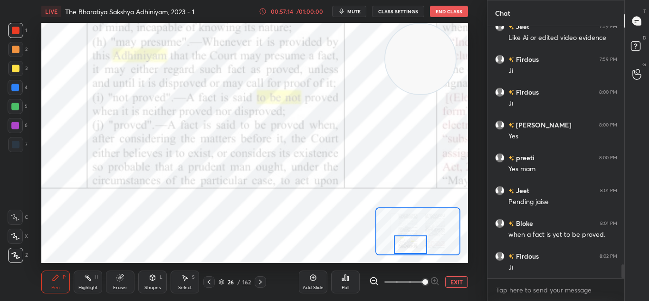
click at [265, 280] on div at bounding box center [260, 281] width 11 height 11
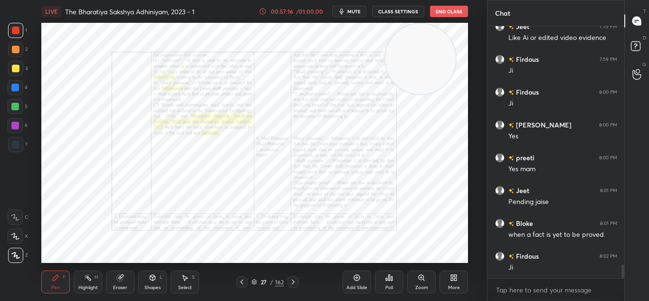
click at [340, 280] on div "27 / 162" at bounding box center [267, 281] width 151 height 11
click at [353, 281] on div "Add Slide" at bounding box center [357, 281] width 29 height 23
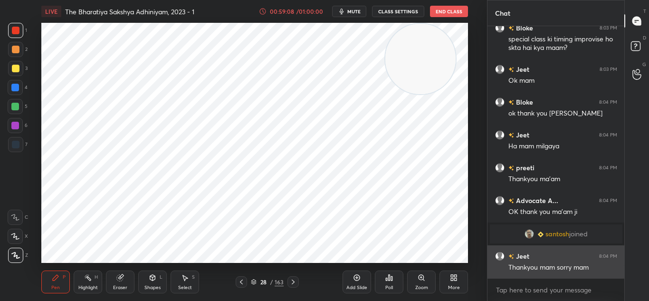
scroll to position [4577, 0]
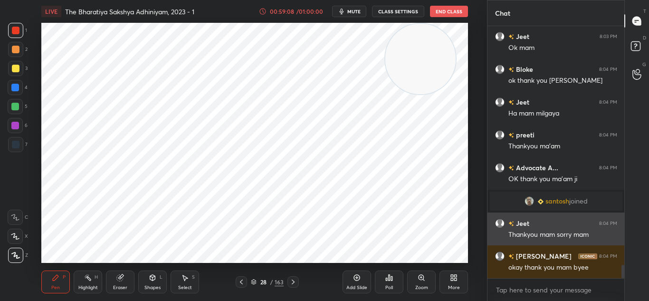
click at [524, 231] on div "Thankyou mam sorry mam" at bounding box center [562, 235] width 109 height 10
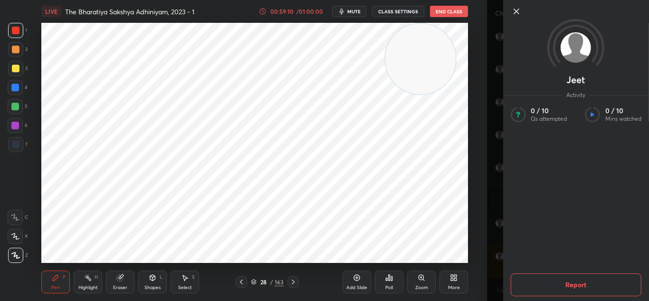
click at [517, 12] on icon at bounding box center [515, 11] width 11 height 11
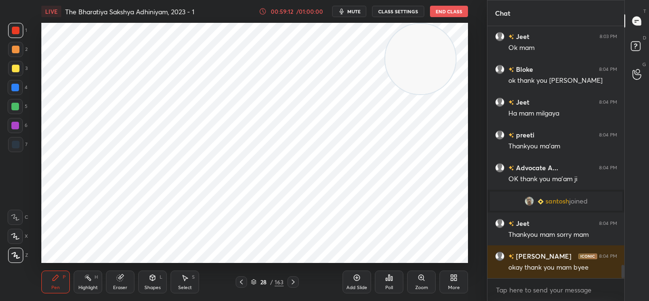
click at [531, 200] on img "grid" at bounding box center [529, 201] width 10 height 10
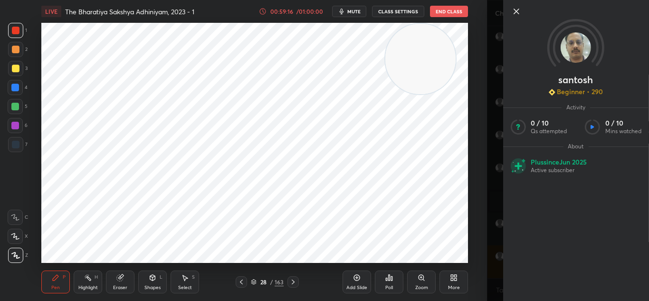
click at [519, 15] on icon at bounding box center [515, 11] width 11 height 11
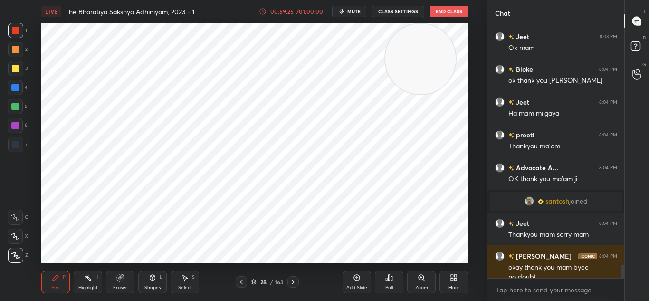
scroll to position [4587, 0]
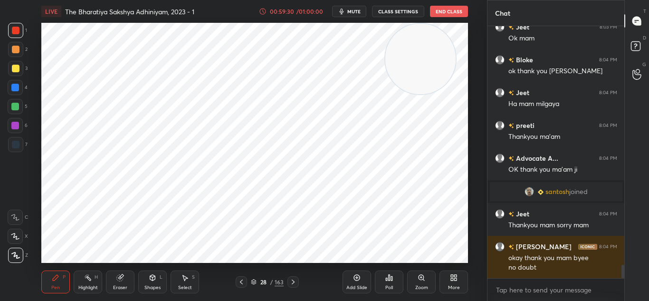
click at [357, 12] on span "mute" at bounding box center [353, 11] width 13 height 7
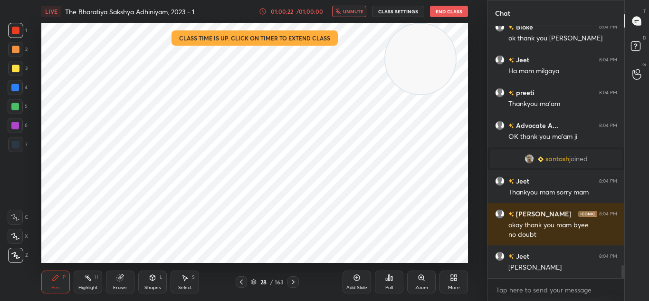
click at [437, 10] on button "End Class" at bounding box center [449, 11] width 38 height 11
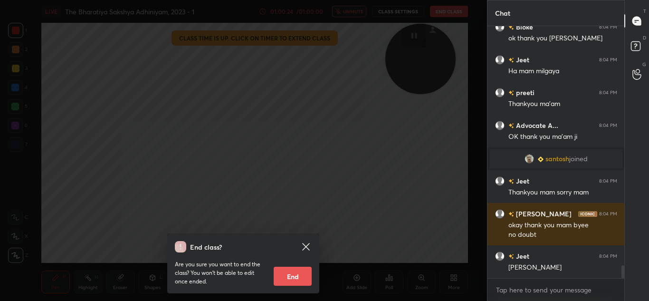
click at [298, 275] on button "End" at bounding box center [293, 276] width 38 height 19
type textarea "x"
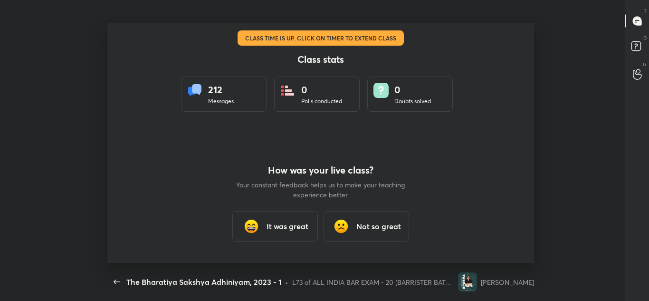
scroll to position [0, 0]
click at [265, 224] on div "It was great" at bounding box center [275, 226] width 86 height 30
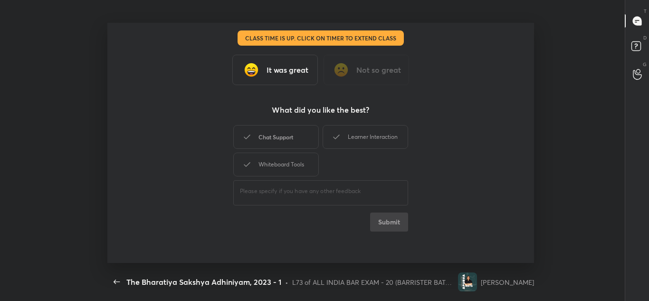
click at [271, 137] on div "Chat Support" at bounding box center [276, 137] width 86 height 24
click at [340, 136] on icon at bounding box center [336, 136] width 11 height 11
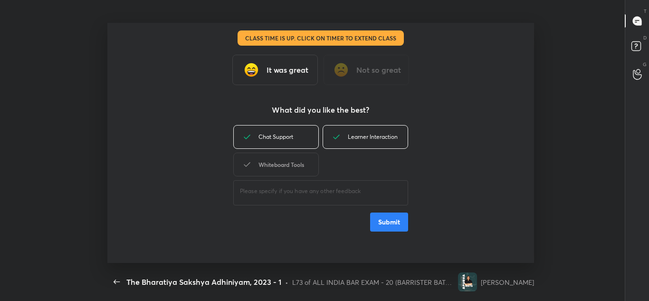
click at [291, 165] on div "Whiteboard Tools" at bounding box center [276, 165] width 86 height 24
click at [382, 220] on button "Submit" at bounding box center [389, 221] width 38 height 19
